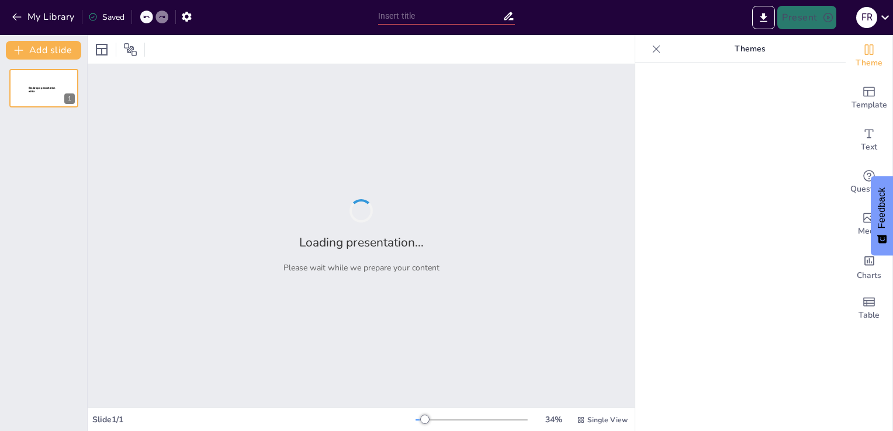
type input "Protocolo Integral para la Colocación Inmediata de Implantes en Zonas Estéticas…"
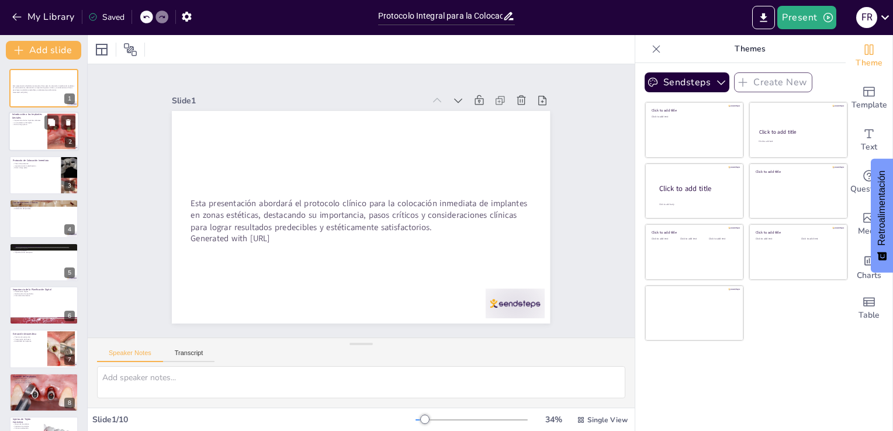
click at [35, 126] on div at bounding box center [44, 132] width 70 height 40
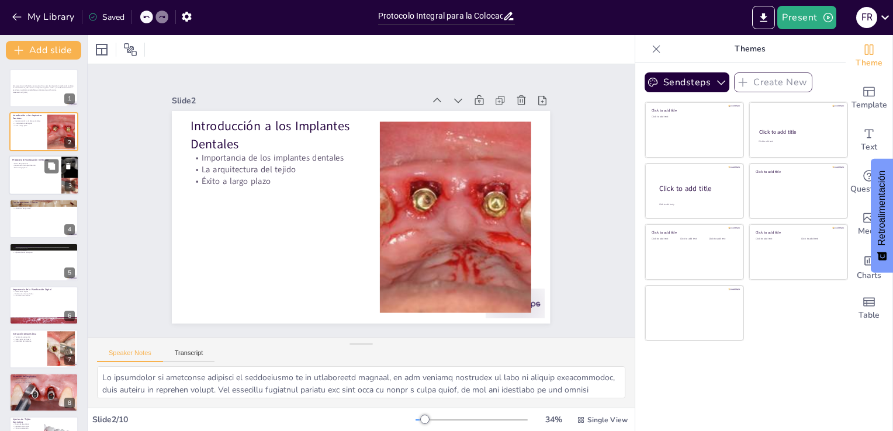
click at [35, 179] on div at bounding box center [44, 175] width 70 height 40
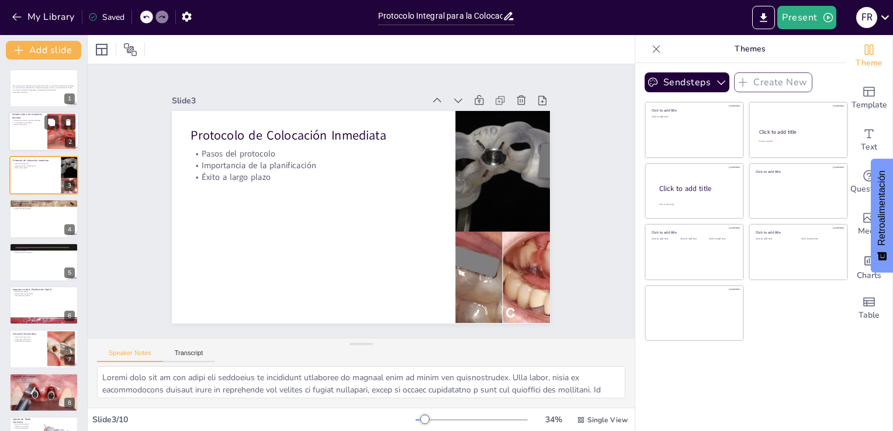
click at [37, 130] on div at bounding box center [44, 132] width 70 height 40
type textarea "Lo ipsumdolor si ametconse adipisci el seddoeiusmo te in utlaboreetd magnaal, e…"
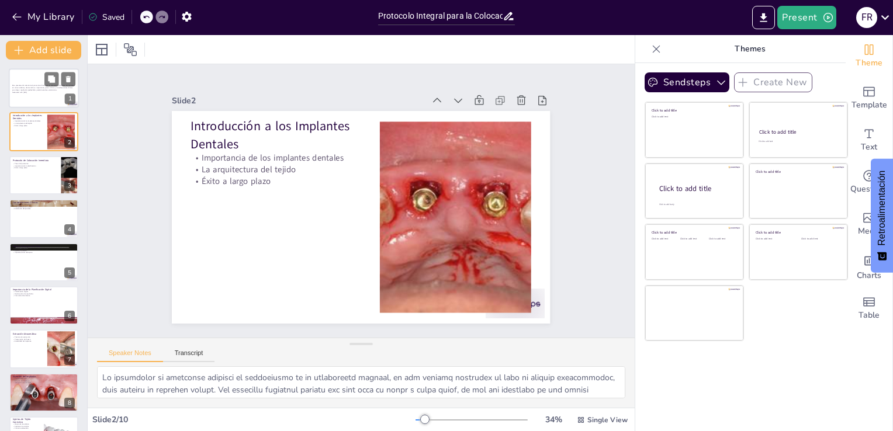
click at [40, 93] on div "Esta presentación abordará el protocolo clínico para la colocación inmediata de…" at bounding box center [43, 89] width 63 height 10
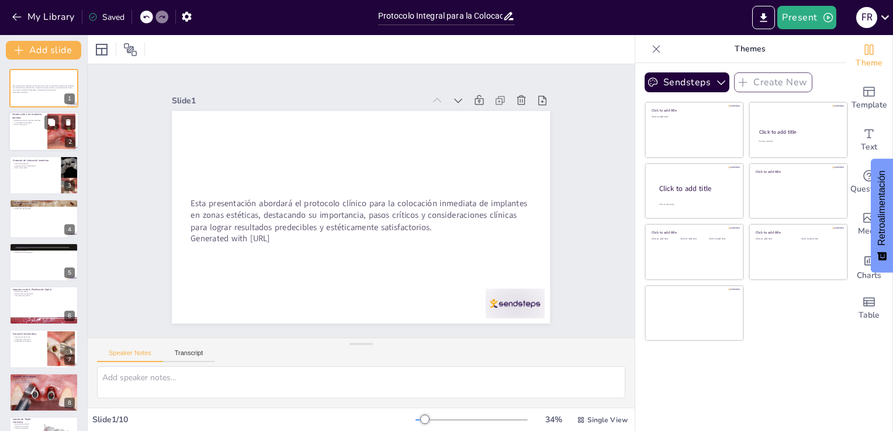
click at [29, 131] on div at bounding box center [44, 132] width 70 height 40
type textarea "Lo ipsumdolor si ametconse adipisci el seddoeiusmo te in utlaboreetd magnaal, e…"
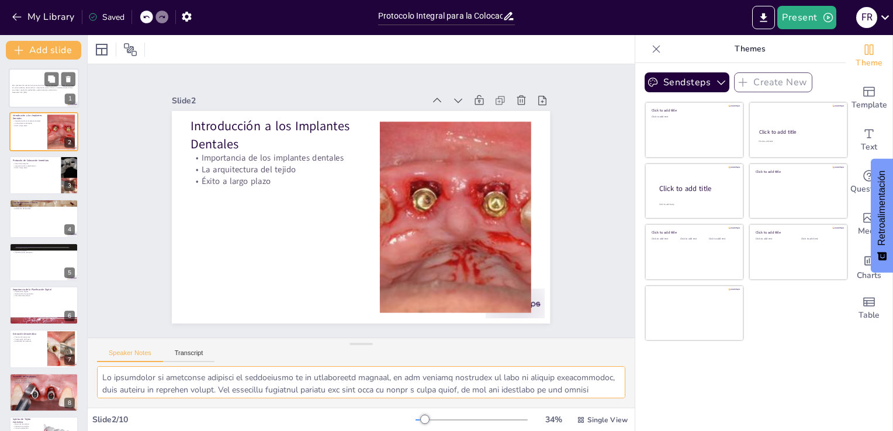
click at [36, 68] on div "Esta presentación abordará el protocolo clínico para la colocación inmediata de…" at bounding box center [44, 68] width 70 height 0
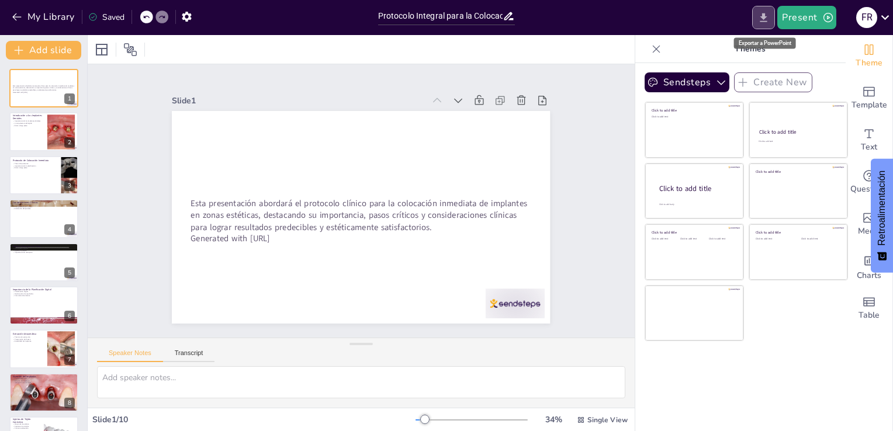
click at [764, 16] on icon "Export to PowerPoint" at bounding box center [763, 17] width 7 height 9
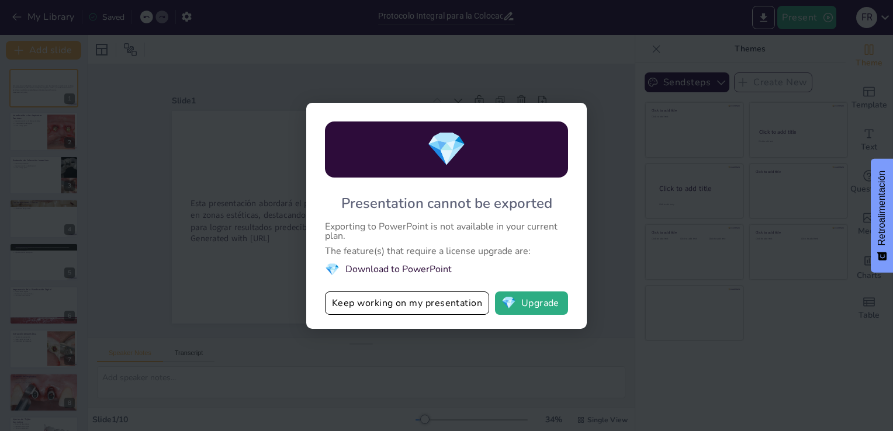
click at [733, 151] on div "💎 Presentation cannot be exported Exporting to PowerPoint is not available in y…" at bounding box center [446, 215] width 893 height 431
click at [527, 304] on button "💎 Upgrade" at bounding box center [531, 303] width 73 height 23
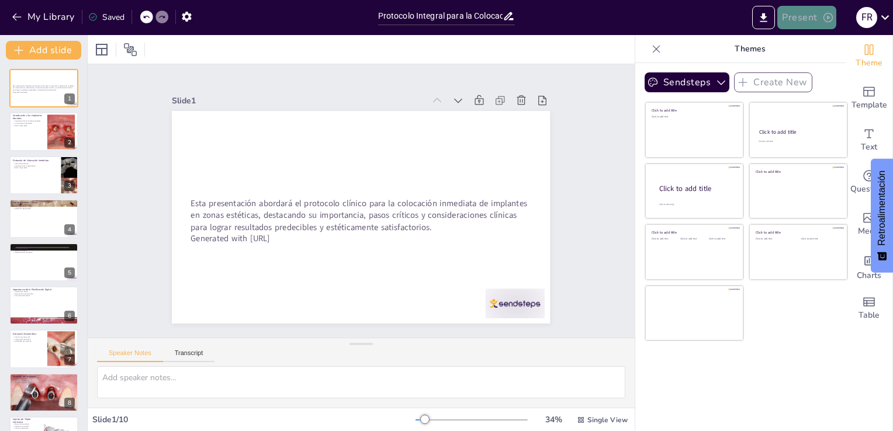
click at [813, 16] on button "Present" at bounding box center [806, 17] width 58 height 23
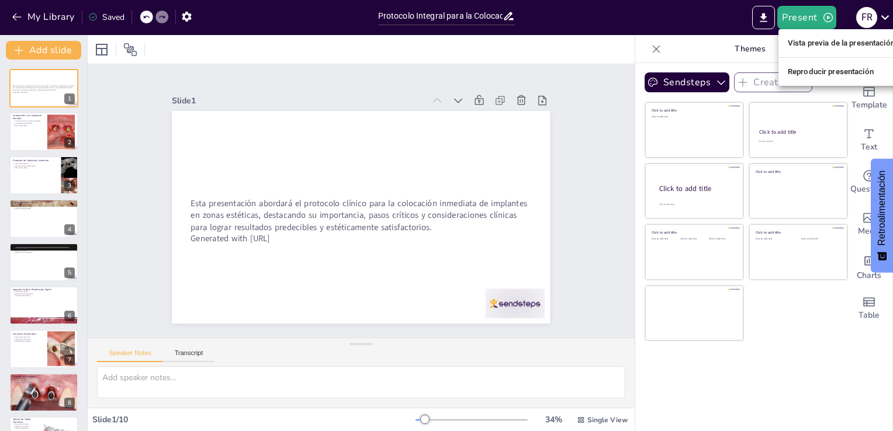
click at [799, 384] on div at bounding box center [446, 215] width 893 height 431
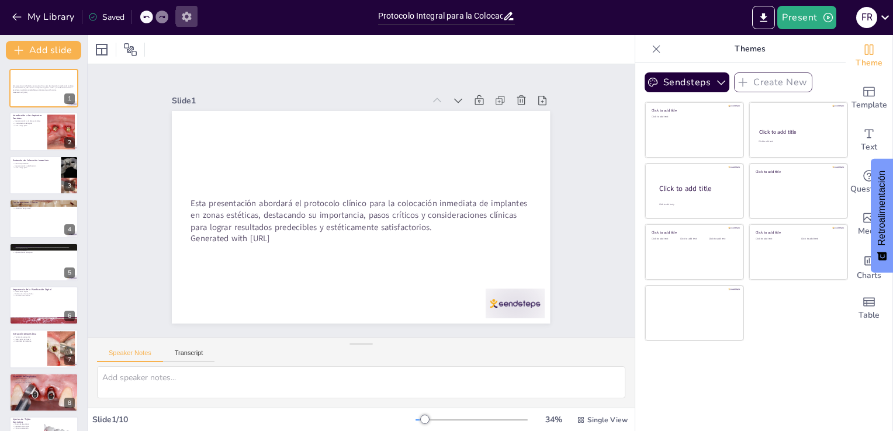
click at [183, 15] on icon "button" at bounding box center [186, 17] width 9 height 10
click at [882, 12] on icon at bounding box center [885, 17] width 16 height 16
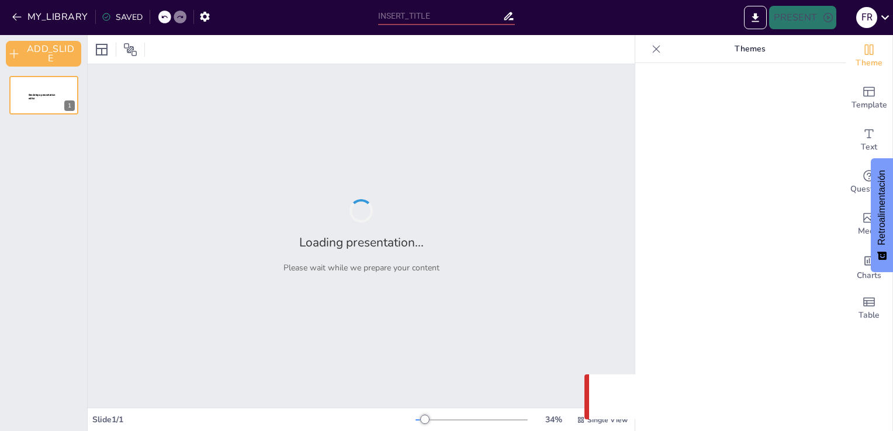
type input "Protocolo Integral para la Colocación Inmediata de Implantes en Zonas Estéticas…"
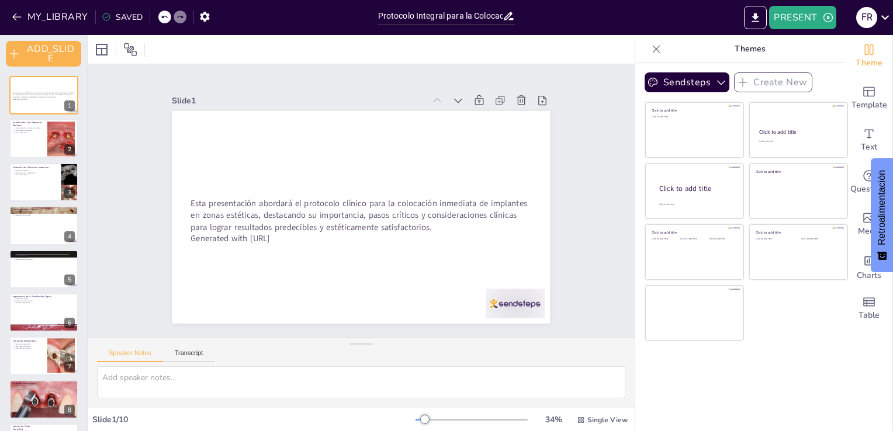
click at [650, 48] on icon at bounding box center [656, 49] width 12 height 12
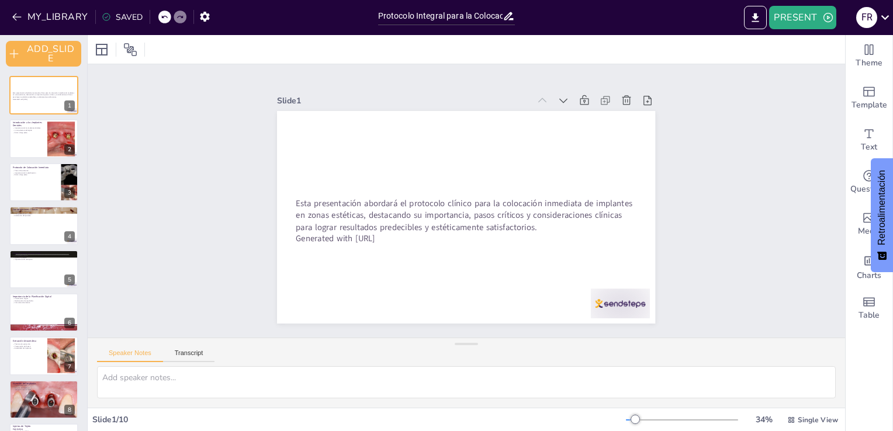
click at [882, 207] on span "Retroalimentación" at bounding box center [881, 208] width 11 height 75
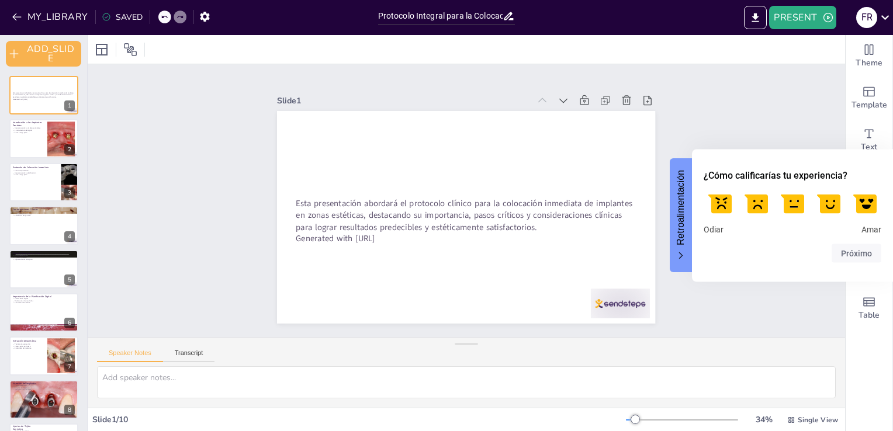
click at [821, 209] on label at bounding box center [828, 203] width 33 height 33
click at [829, 189] on input "4" at bounding box center [829, 189] width 0 height 0
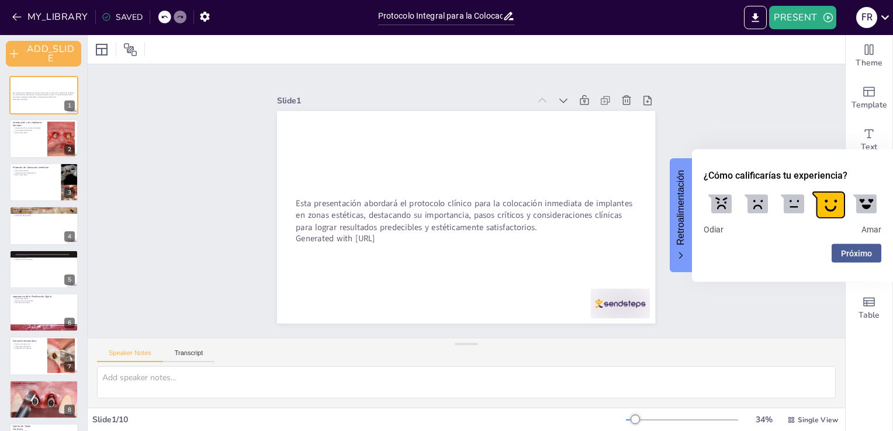
click at [860, 251] on button "Próximo" at bounding box center [856, 253] width 50 height 19
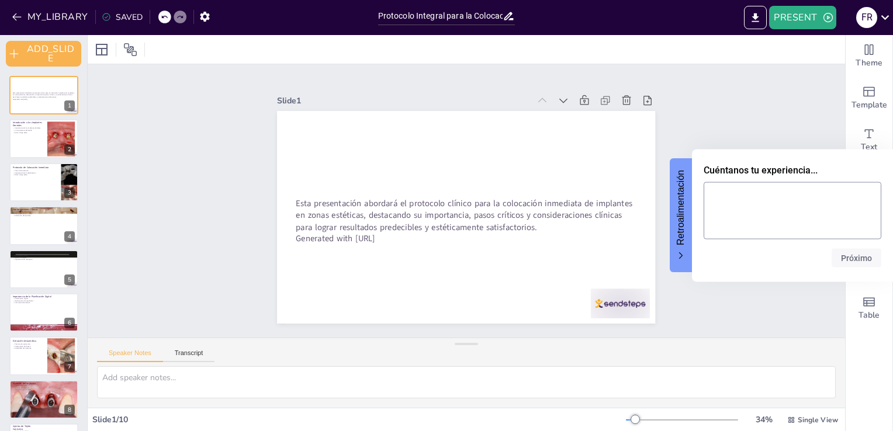
click at [675, 257] on button "Retroalimentación" at bounding box center [681, 216] width 22 height 114
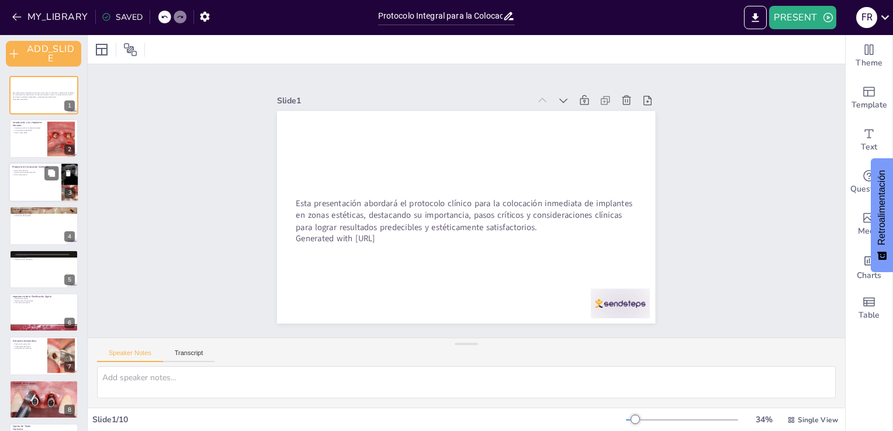
click at [18, 188] on div at bounding box center [44, 182] width 70 height 40
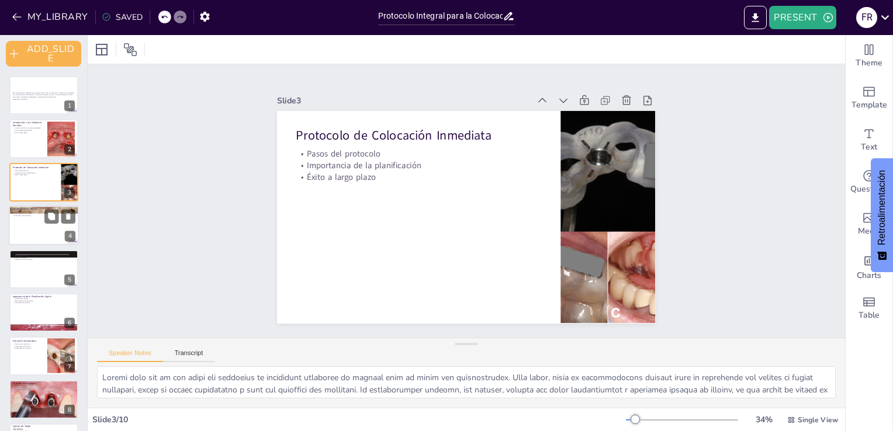
click at [47, 226] on div at bounding box center [44, 226] width 70 height 40
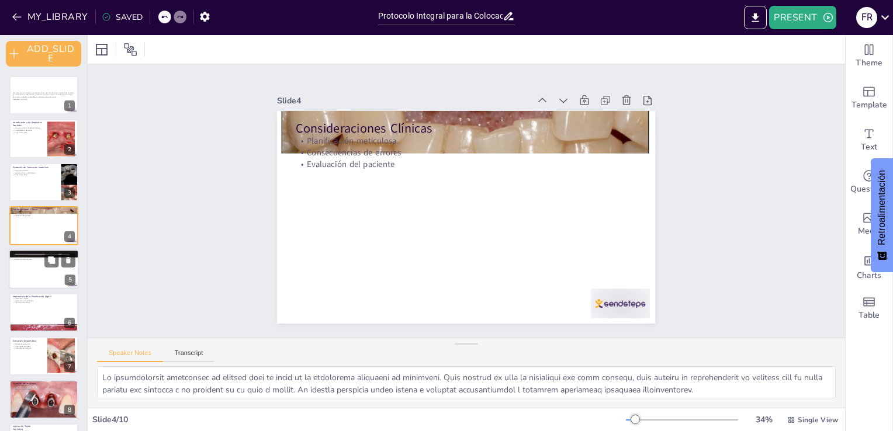
click at [40, 275] on div at bounding box center [44, 269] width 70 height 40
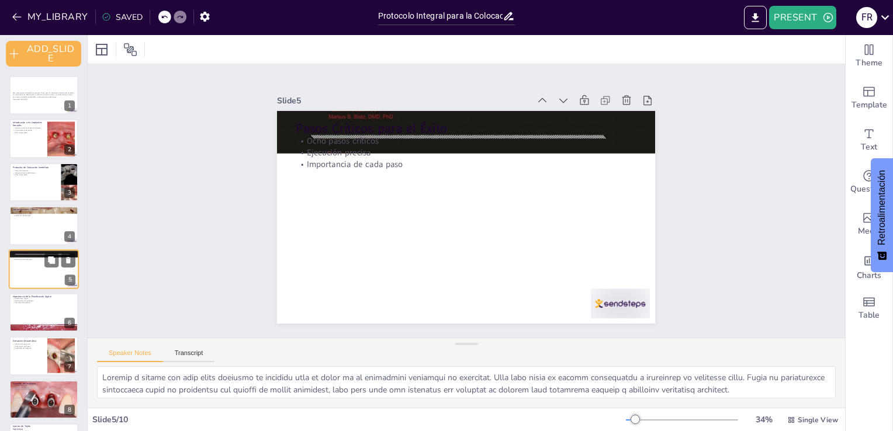
scroll to position [20, 0]
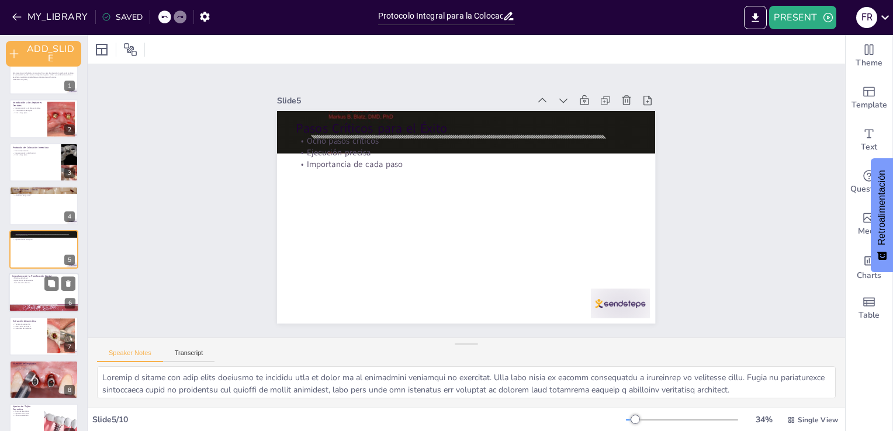
click at [41, 285] on div at bounding box center [44, 293] width 70 height 40
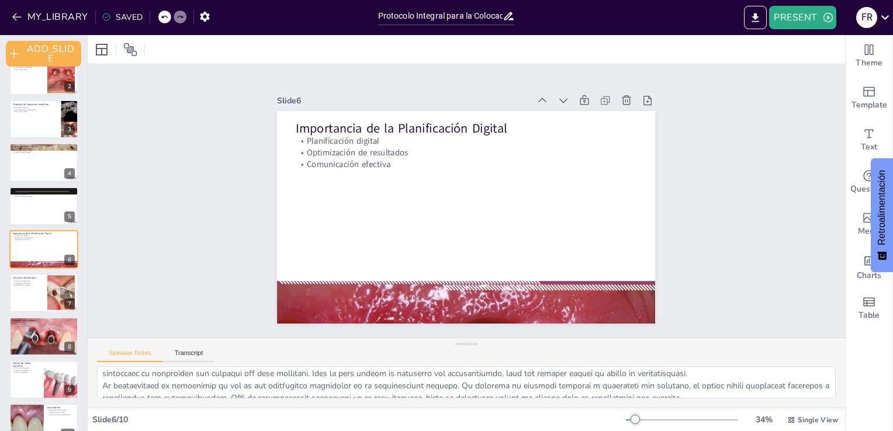
scroll to position [0, 0]
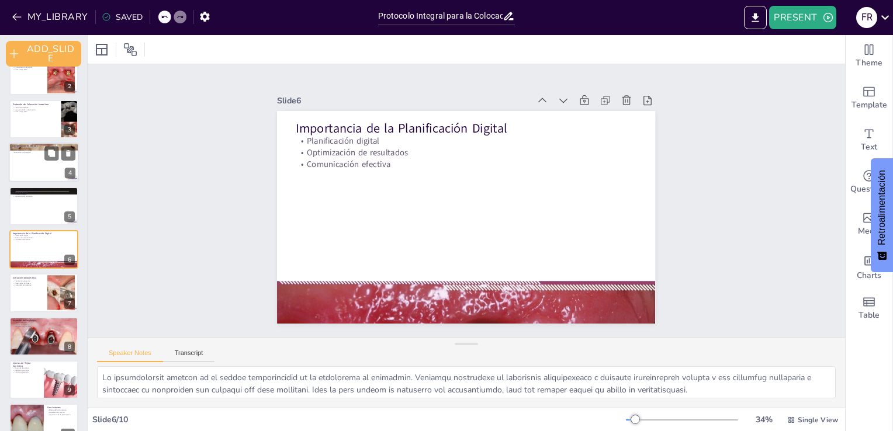
click at [30, 204] on div at bounding box center [43, 206] width 69 height 39
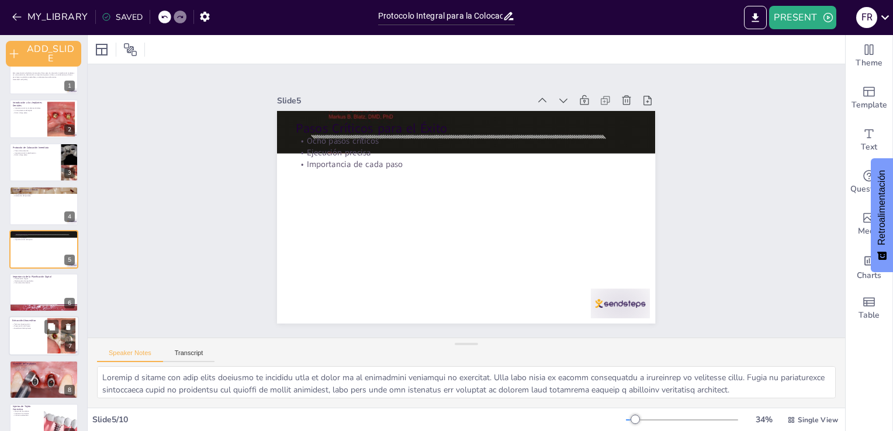
click at [47, 334] on div at bounding box center [61, 336] width 63 height 36
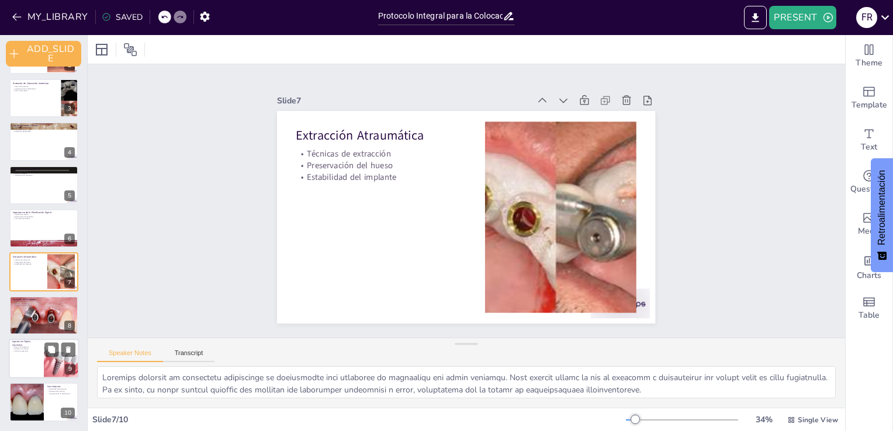
scroll to position [84, 0]
click at [35, 308] on div at bounding box center [44, 316] width 92 height 40
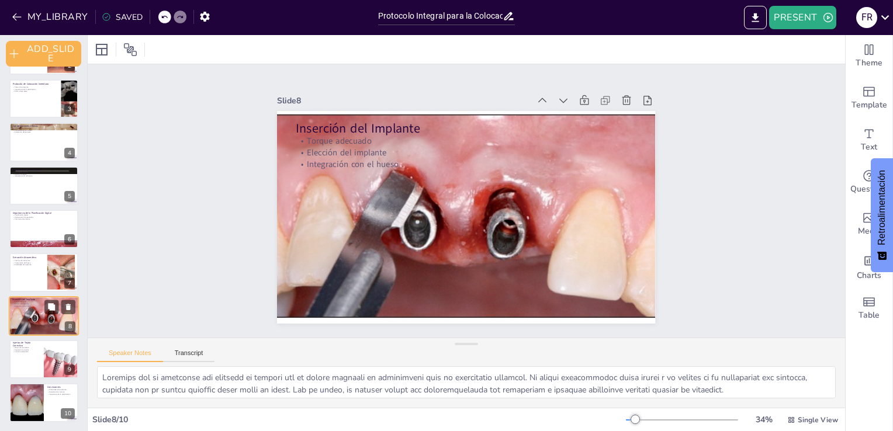
scroll to position [84, 0]
click at [37, 365] on div at bounding box center [44, 359] width 70 height 40
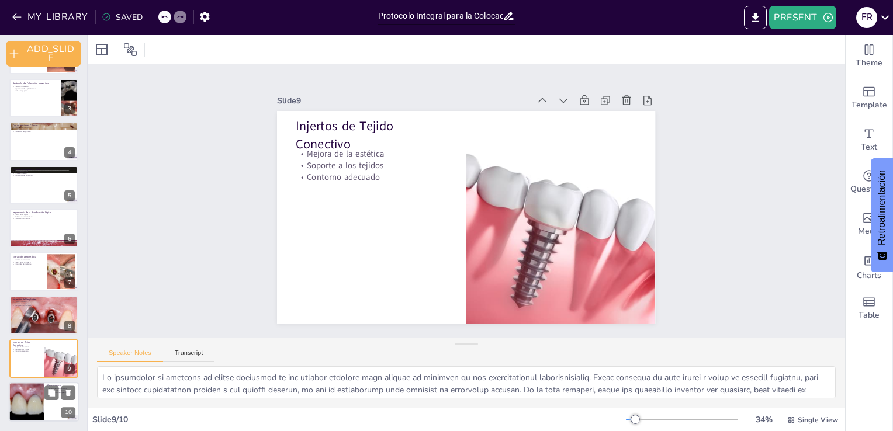
scroll to position [84, 0]
click at [14, 391] on div at bounding box center [25, 403] width 73 height 40
type textarea "La efectividad del protocolo de colocación inmediata de implantes se basa en la…"
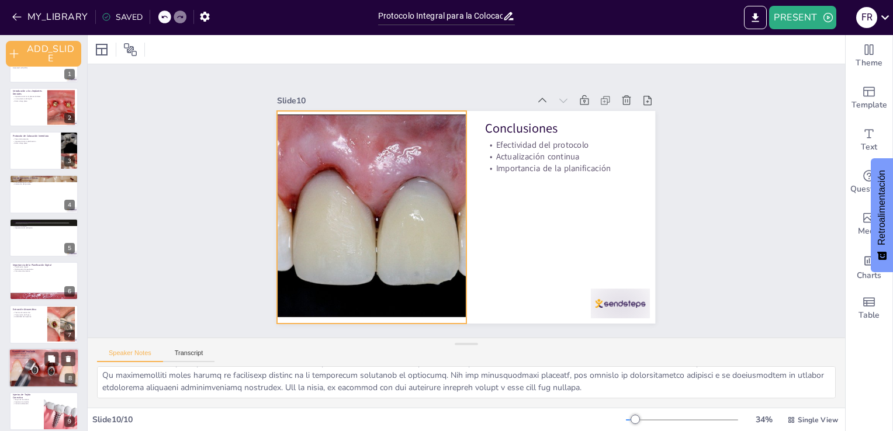
scroll to position [0, 0]
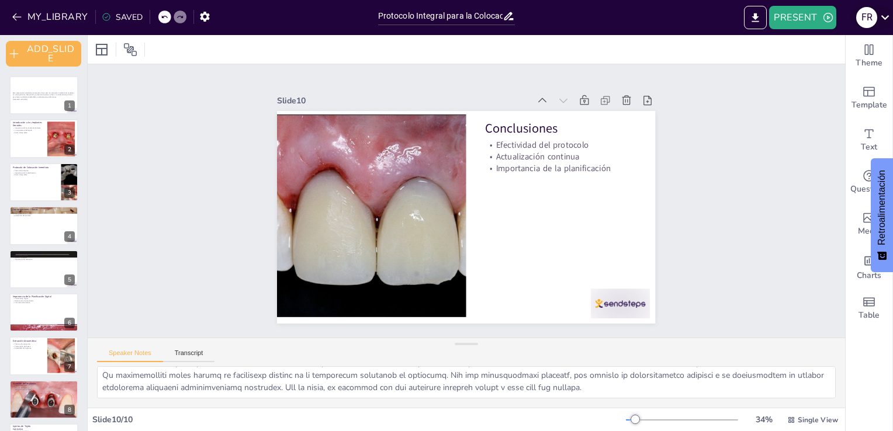
click at [880, 15] on icon at bounding box center [885, 17] width 16 height 16
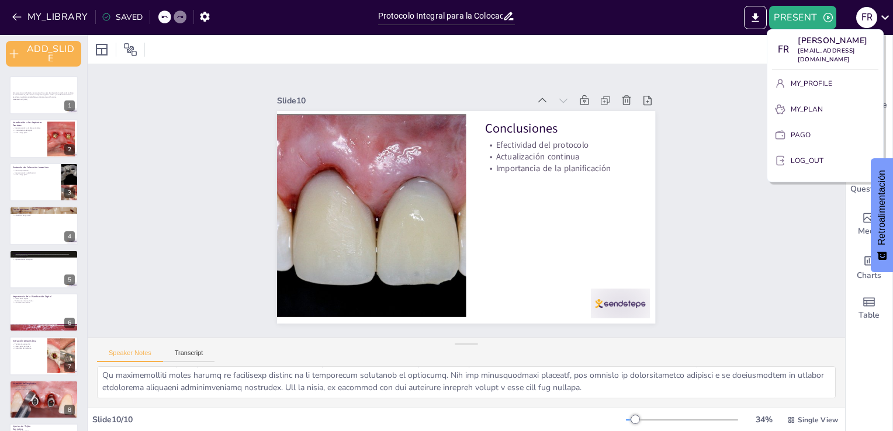
click at [809, 165] on p "LOG_OUT" at bounding box center [807, 160] width 33 height 11
